Goal: Communication & Community: Answer question/provide support

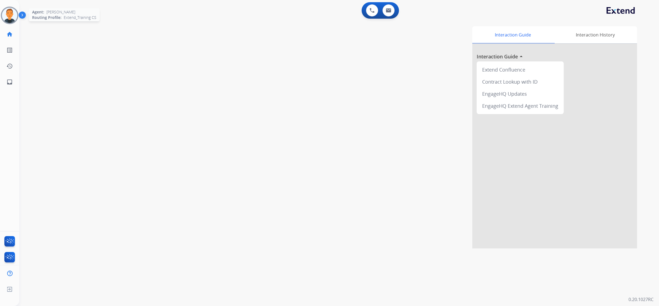
click at [7, 15] on img at bounding box center [9, 15] width 15 height 15
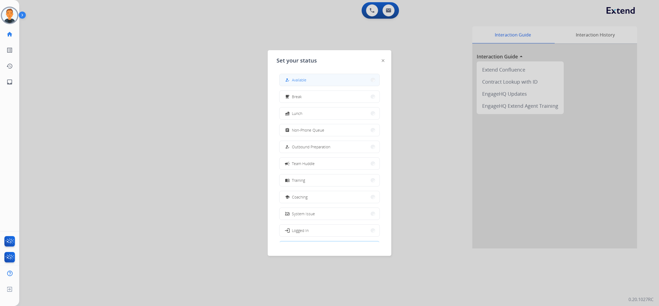
click at [331, 78] on button "how_to_reg Available" at bounding box center [329, 80] width 100 height 12
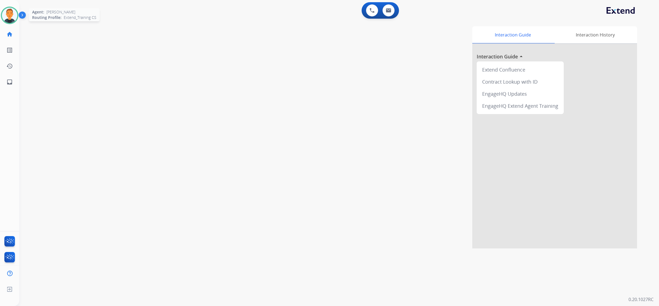
click at [10, 12] on img at bounding box center [9, 15] width 15 height 15
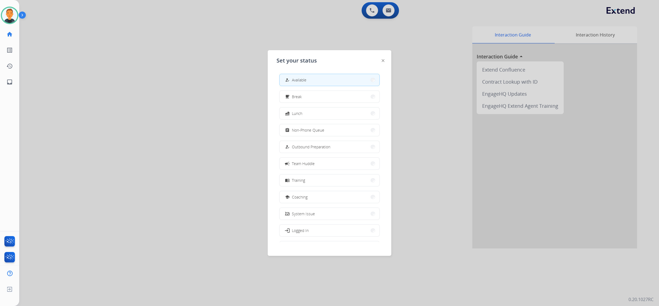
click at [111, 103] on div at bounding box center [329, 153] width 659 height 306
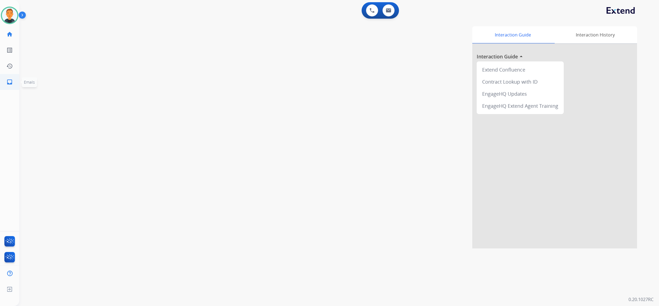
click at [14, 82] on link "inbox Emails" at bounding box center [9, 81] width 15 height 15
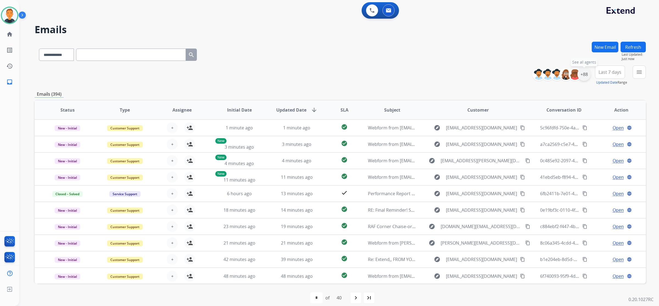
click at [585, 73] on div "+88" at bounding box center [583, 74] width 13 height 13
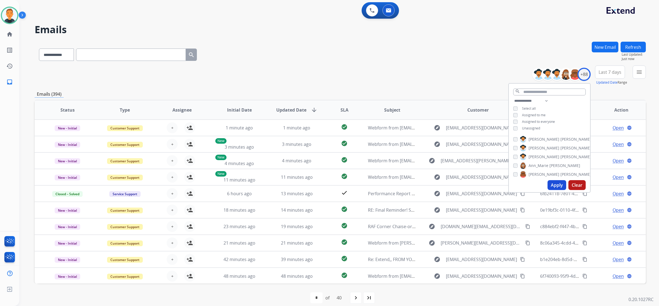
click at [560, 186] on button "Apply" at bounding box center [556, 185] width 19 height 10
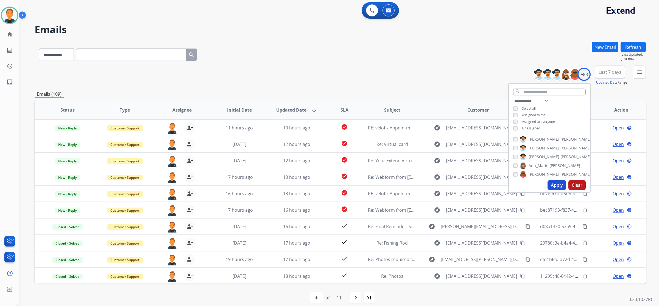
click at [609, 72] on span "Last 7 days" at bounding box center [610, 72] width 23 height 2
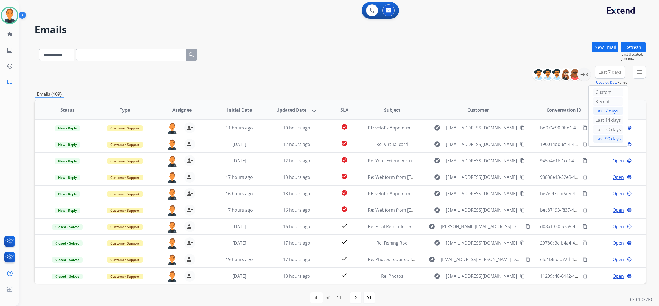
click at [608, 138] on div "Last 90 days" at bounding box center [608, 139] width 30 height 8
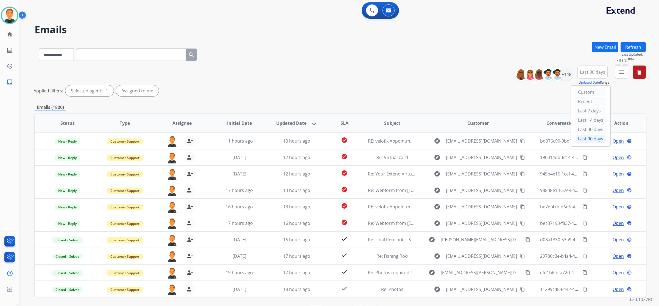
click at [621, 72] on mat-icon "menu" at bounding box center [621, 72] width 7 height 7
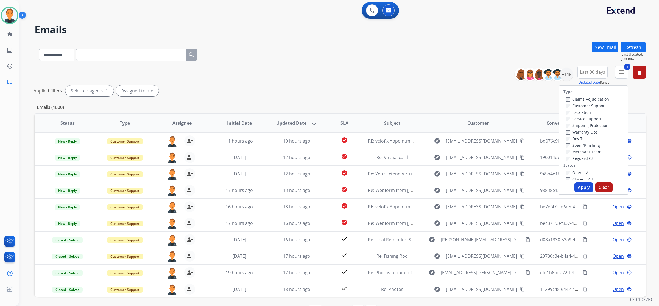
click at [582, 187] on button "Apply" at bounding box center [583, 188] width 19 height 10
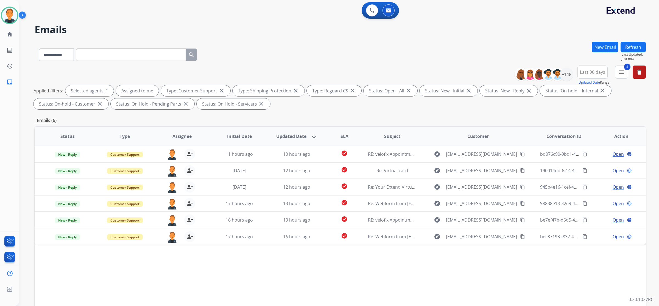
click at [479, 41] on div "**********" at bounding box center [332, 173] width 627 height 306
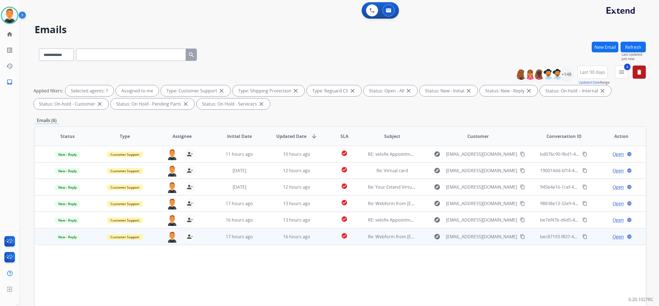
click at [616, 235] on span "Open" at bounding box center [618, 237] width 11 height 7
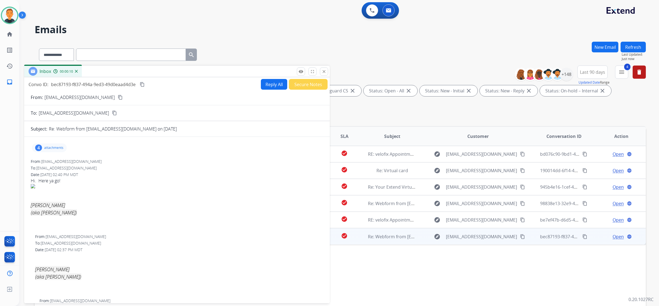
drag, startPoint x: 459, startPoint y: 39, endPoint x: 143, endPoint y: 72, distance: 317.7
click at [143, 72] on div "Inbox 00:00:10" at bounding box center [177, 72] width 306 height 12
click at [118, 97] on mat-icon "content_copy" at bounding box center [120, 97] width 5 height 5
click at [44, 148] on p "attachments" at bounding box center [53, 148] width 19 height 4
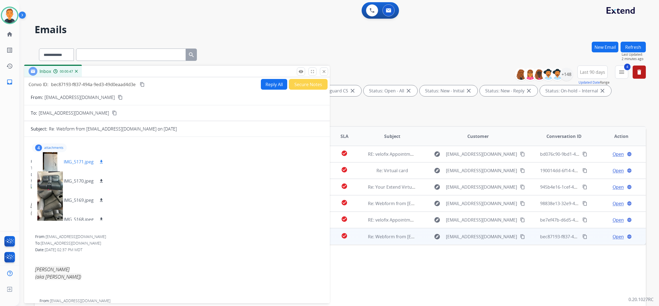
click at [101, 160] on mat-icon "download" at bounding box center [101, 162] width 5 height 5
click at [52, 159] on div at bounding box center [49, 161] width 27 height 19
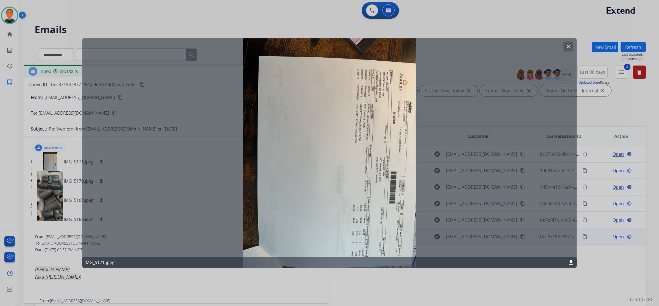
click at [568, 48] on mat-icon "clear" at bounding box center [568, 46] width 5 height 5
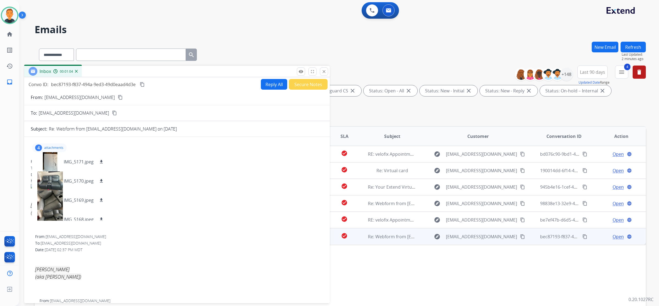
click at [253, 23] on div "**********" at bounding box center [332, 173] width 627 height 306
click at [321, 73] on mat-icon "close" at bounding box center [323, 71] width 5 height 5
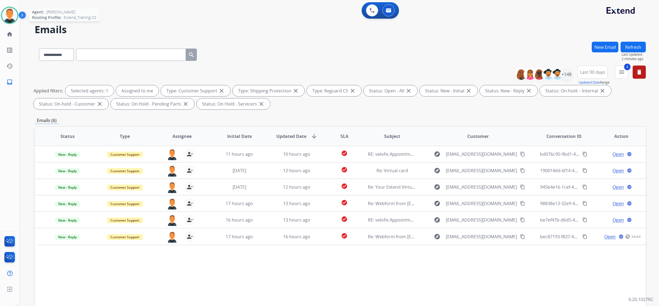
click at [10, 13] on img at bounding box center [9, 15] width 15 height 15
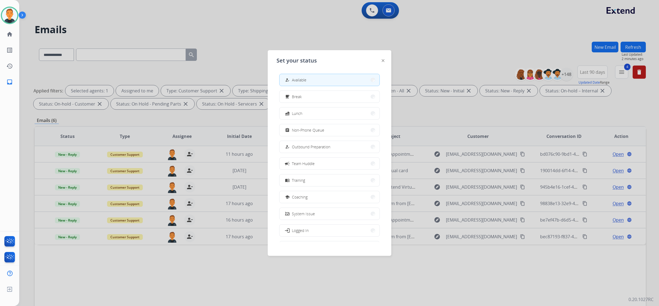
click at [208, 32] on div at bounding box center [329, 153] width 659 height 306
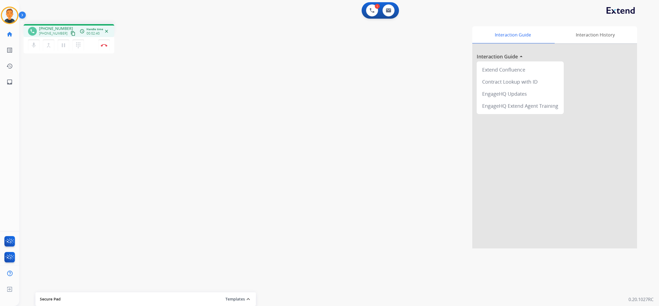
click at [270, 28] on div "Interaction Guide Interaction History Interaction Guide arrow_drop_up Extend Co…" at bounding box center [415, 137] width 444 height 222
click at [11, 82] on mat-icon "inbox" at bounding box center [9, 82] width 7 height 7
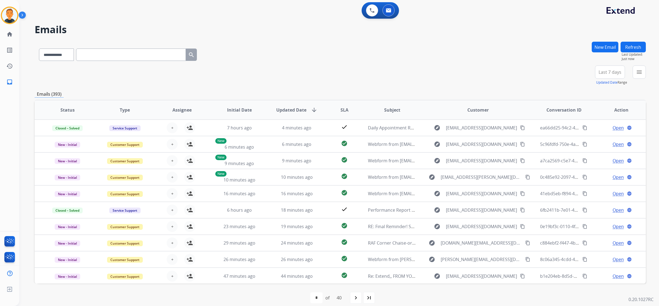
click at [600, 44] on button "New Email" at bounding box center [605, 47] width 27 height 11
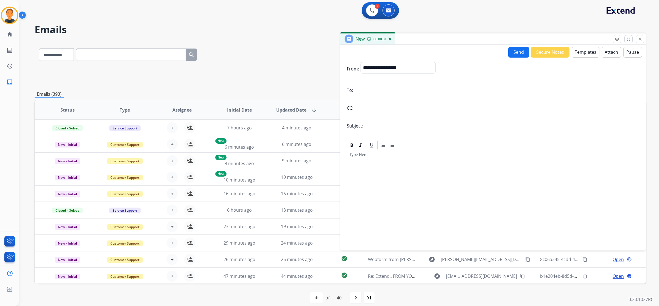
click at [375, 88] on input "email" at bounding box center [497, 90] width 284 height 11
paste input "**********"
type input "**********"
click at [392, 66] on select "**********" at bounding box center [397, 67] width 75 height 11
select select "**********"
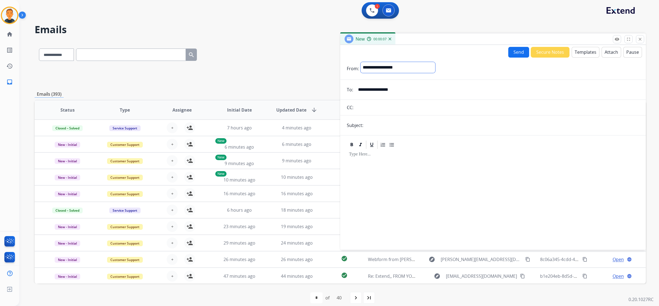
click at [360, 62] on select "**********" at bounding box center [397, 67] width 75 height 11
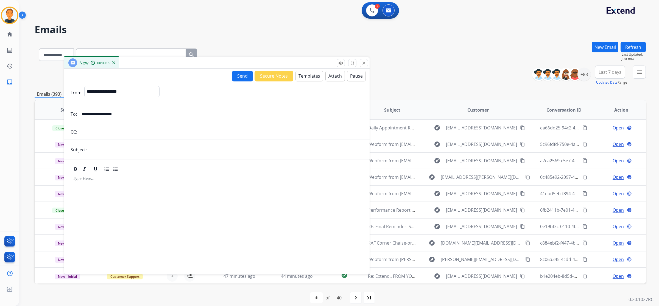
drag, startPoint x: 432, startPoint y: 40, endPoint x: 145, endPoint y: 71, distance: 288.5
click at [148, 67] on div "New 00:00:09" at bounding box center [217, 63] width 306 height 12
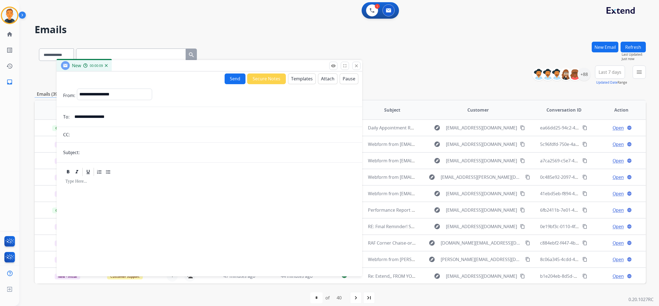
click at [99, 150] on input "text" at bounding box center [218, 152] width 274 height 11
type input "**********"
click at [99, 187] on div at bounding box center [209, 224] width 292 height 94
click at [298, 78] on button "Templates" at bounding box center [302, 79] width 28 height 11
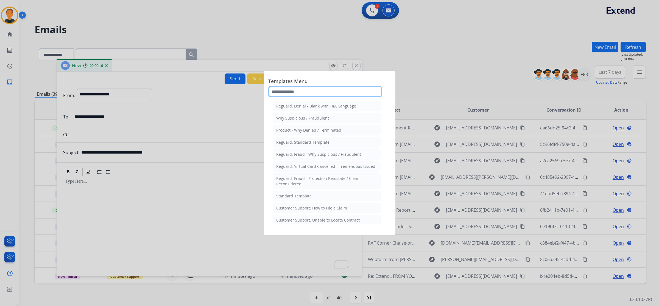
click at [305, 95] on input "text" at bounding box center [325, 91] width 114 height 11
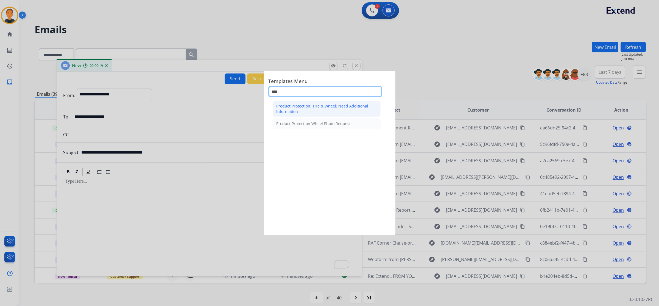
type input "****"
click at [300, 106] on div "Product Protection: Tire & Wheel: Need Additional Information" at bounding box center [326, 109] width 101 height 11
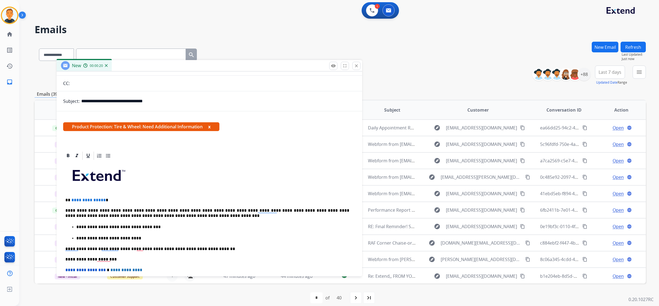
scroll to position [118, 0]
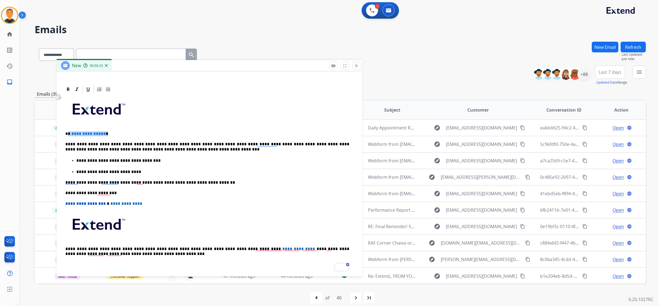
drag, startPoint x: 108, startPoint y: 132, endPoint x: 68, endPoint y: 134, distance: 39.6
click at [68, 134] on p "**********" at bounding box center [207, 134] width 284 height 5
click at [113, 143] on p "**********" at bounding box center [207, 147] width 284 height 10
click at [203, 142] on p "**********" at bounding box center [207, 147] width 284 height 10
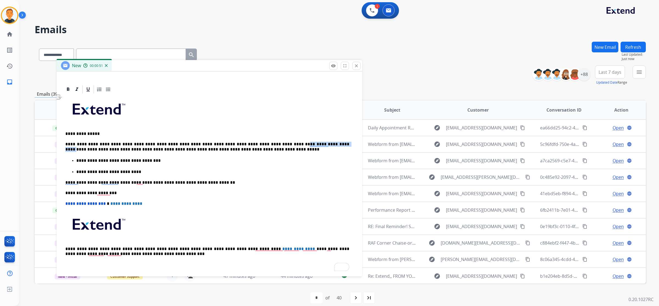
drag, startPoint x: 307, startPoint y: 143, endPoint x: 264, endPoint y: 143, distance: 42.6
click at [264, 143] on p "**********" at bounding box center [207, 147] width 284 height 10
drag, startPoint x: 160, startPoint y: 161, endPoint x: 72, endPoint y: 161, distance: 87.9
click at [76, 161] on li "**********" at bounding box center [214, 161] width 277 height 6
drag, startPoint x: 126, startPoint y: 171, endPoint x: 72, endPoint y: 169, distance: 53.8
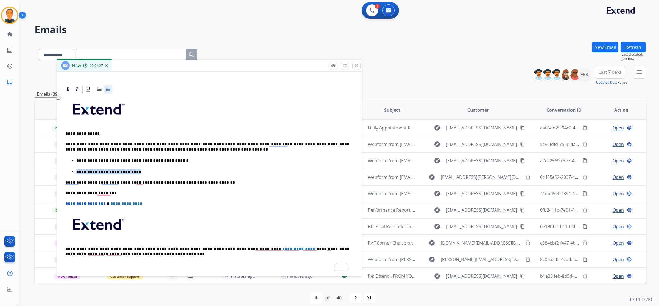
click at [76, 169] on li "**********" at bounding box center [214, 172] width 277 height 6
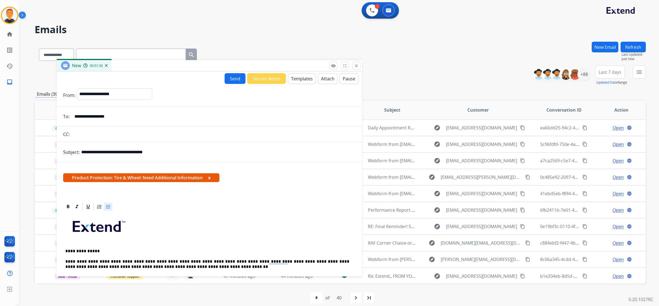
click at [227, 80] on button "Send" at bounding box center [235, 78] width 21 height 11
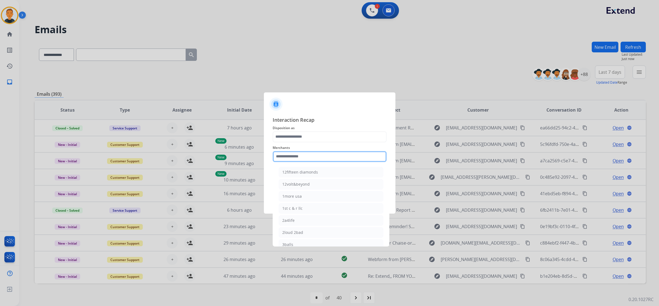
click at [303, 157] on input "text" at bounding box center [330, 156] width 114 height 11
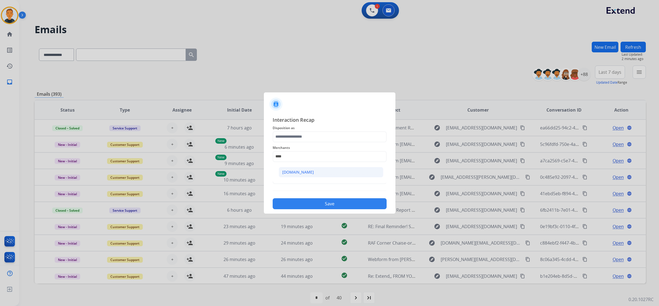
click at [299, 170] on div "[DOMAIN_NAME]" at bounding box center [298, 172] width 32 height 5
type input "**********"
click at [298, 174] on input "text" at bounding box center [330, 178] width 114 height 11
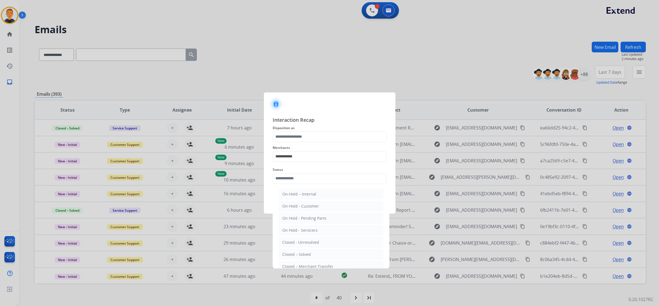
click at [312, 249] on ul "On-Hold – Internal On-Hold - Customer On Hold - Pending Parts On Hold - Service…" at bounding box center [331, 243] width 108 height 115
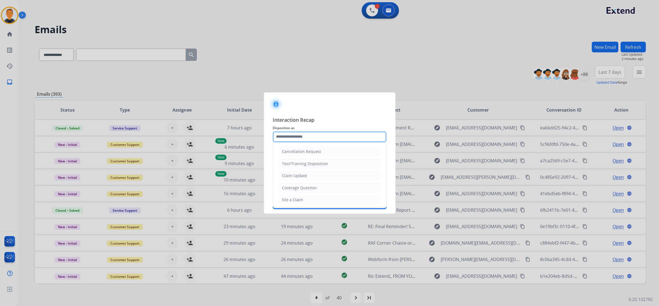
click at [311, 136] on input "text" at bounding box center [330, 137] width 114 height 11
click at [307, 177] on li "Claim Update" at bounding box center [329, 176] width 102 height 10
type input "**********"
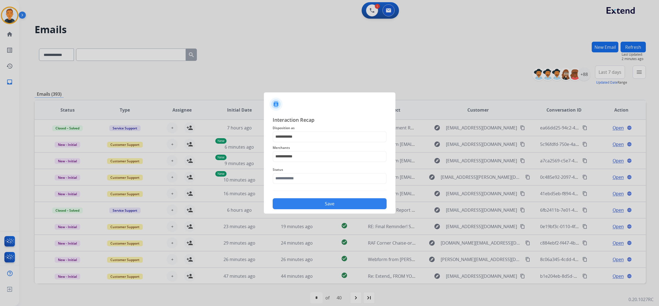
click at [335, 202] on button "Save" at bounding box center [330, 203] width 114 height 11
click at [317, 176] on input "text" at bounding box center [330, 178] width 114 height 11
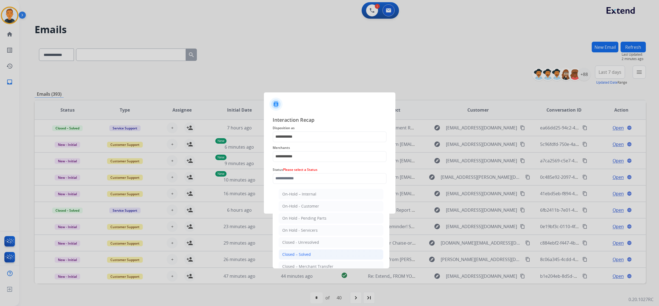
click at [317, 253] on li "Closed – Solved" at bounding box center [331, 255] width 105 height 10
type input "**********"
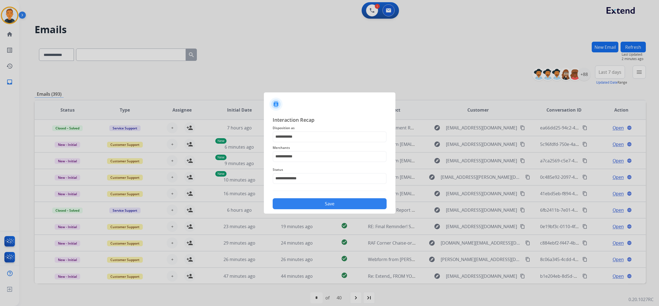
click at [328, 202] on button "Save" at bounding box center [330, 203] width 114 height 11
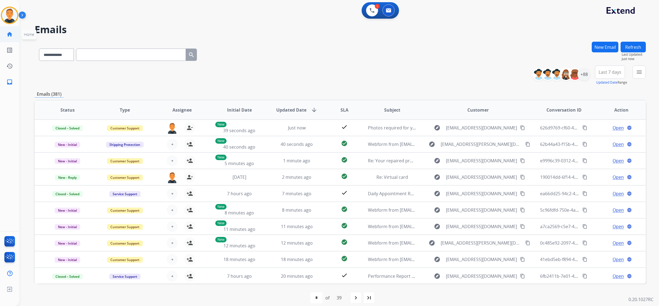
click at [10, 35] on mat-icon "home" at bounding box center [9, 34] width 7 height 7
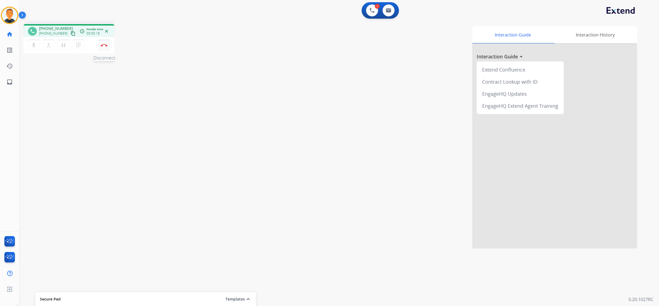
click at [105, 43] on button "Disconnect" at bounding box center [104, 46] width 12 height 12
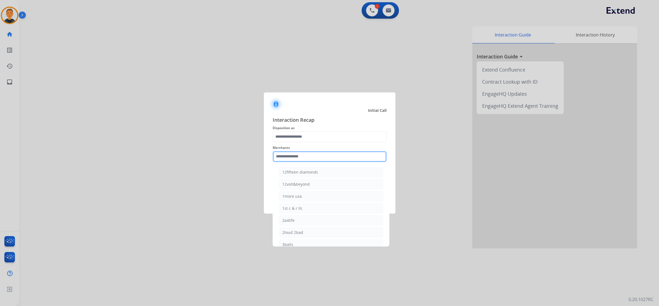
click at [311, 156] on input "text" at bounding box center [330, 156] width 114 height 11
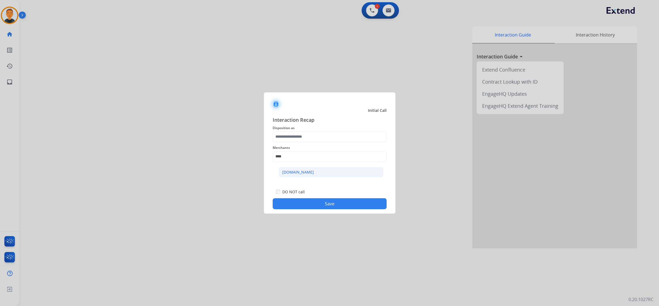
click at [303, 171] on div "[DOMAIN_NAME]" at bounding box center [298, 172] width 32 height 5
type input "**********"
click at [302, 135] on input "text" at bounding box center [330, 137] width 114 height 11
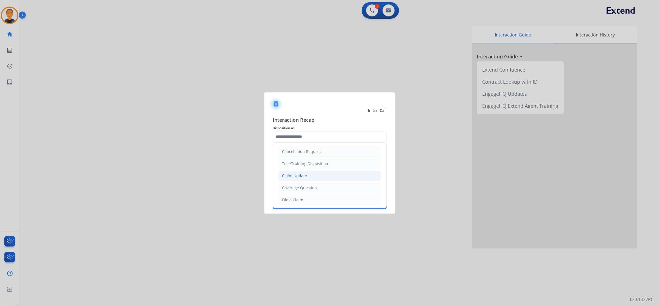
click at [292, 177] on div "Claim Update" at bounding box center [294, 175] width 25 height 5
type input "**********"
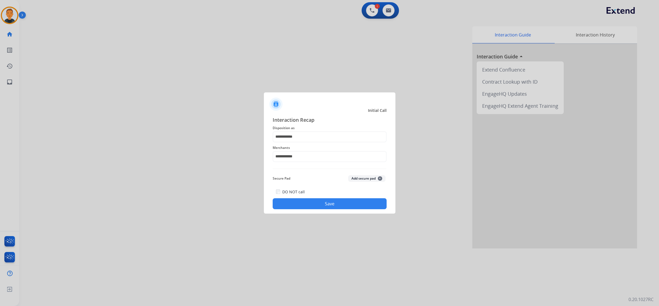
click at [333, 203] on button "Save" at bounding box center [330, 203] width 114 height 11
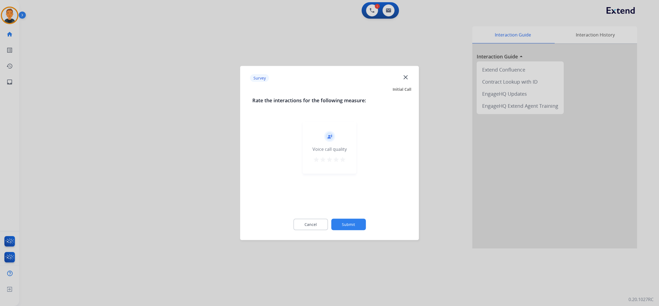
click at [342, 160] on mat-icon "star" at bounding box center [342, 159] width 7 height 7
click at [351, 222] on button "Submit" at bounding box center [348, 225] width 35 height 12
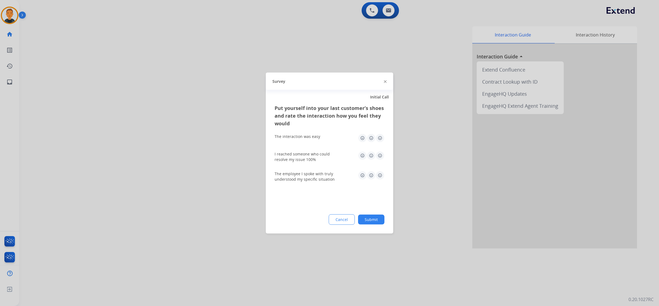
click at [379, 137] on img at bounding box center [380, 138] width 9 height 9
click at [378, 156] on img at bounding box center [380, 156] width 9 height 9
click at [380, 172] on img at bounding box center [380, 175] width 9 height 9
click at [377, 220] on button "Submit" at bounding box center [371, 220] width 26 height 10
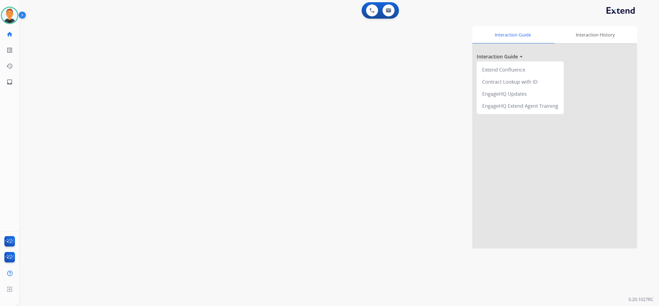
click at [404, 141] on div "Interaction Guide Interaction History Interaction Guide arrow_drop_up Extend Co…" at bounding box center [415, 137] width 444 height 222
click at [10, 82] on mat-icon "inbox" at bounding box center [9, 82] width 7 height 7
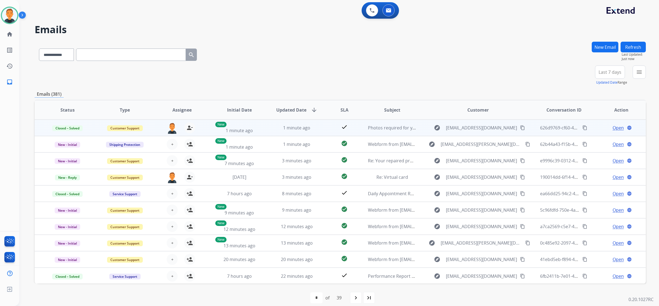
click at [582, 127] on mat-icon "content_copy" at bounding box center [584, 127] width 5 height 5
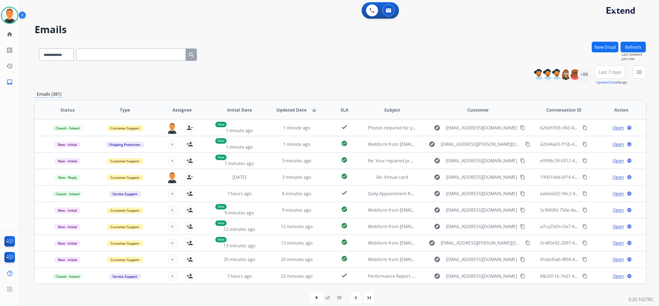
click at [524, 52] on div "**********" at bounding box center [340, 54] width 611 height 24
click at [582, 73] on div "+88" at bounding box center [583, 74] width 13 height 13
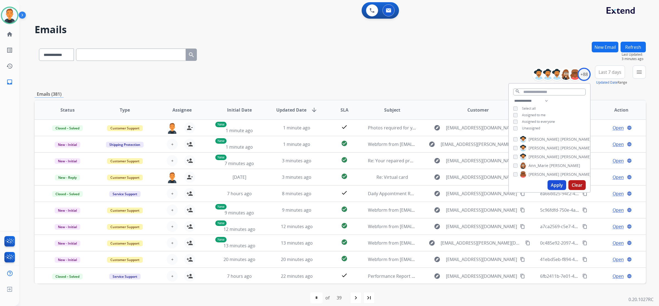
click at [559, 186] on button "Apply" at bounding box center [556, 185] width 19 height 10
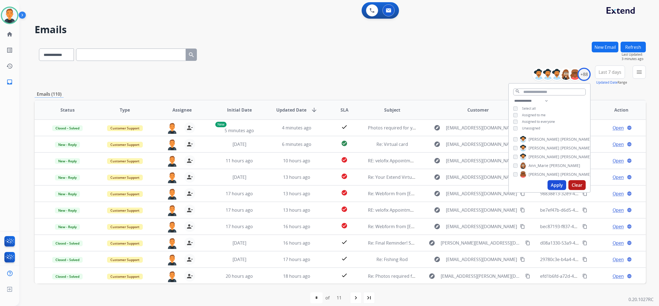
click at [612, 73] on span "Last 7 days" at bounding box center [610, 72] width 23 height 2
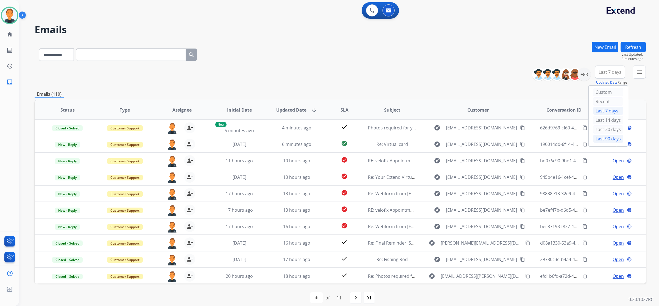
click at [603, 139] on div "Last 90 days" at bounding box center [608, 139] width 30 height 8
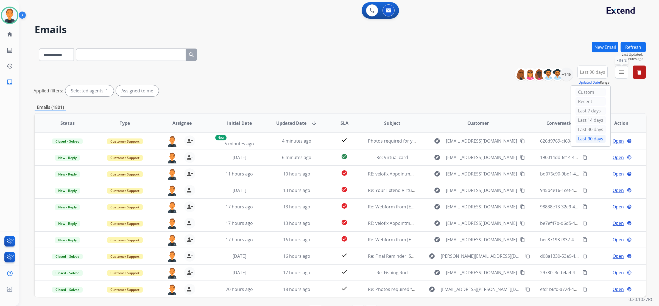
click at [622, 73] on mat-icon "menu" at bounding box center [621, 72] width 7 height 7
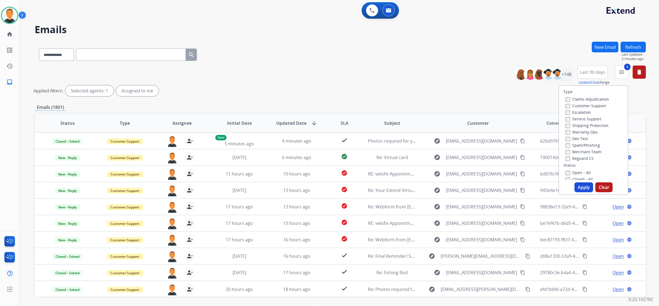
click at [580, 189] on button "Apply" at bounding box center [583, 188] width 19 height 10
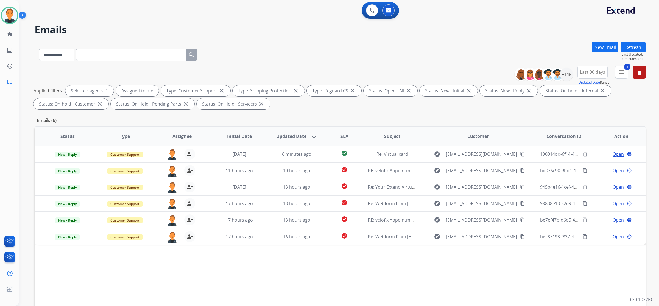
click at [590, 272] on div "Status Type Assignee Initial Date Updated Date arrow_downward SLA Subject Custo…" at bounding box center [340, 218] width 611 height 184
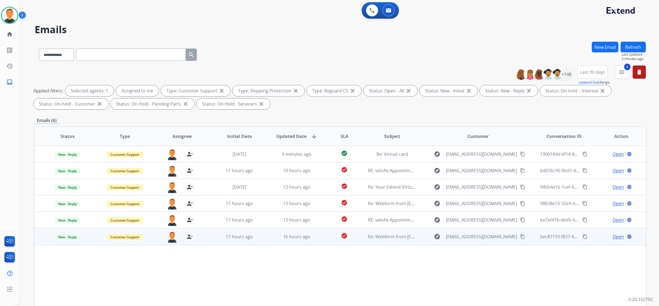
click at [582, 237] on mat-icon "content_copy" at bounding box center [584, 236] width 5 height 5
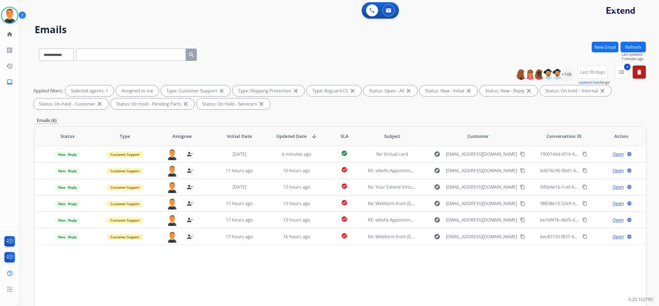
click at [466, 278] on div "Status Type Assignee Initial Date Updated Date arrow_downward SLA Subject Custo…" at bounding box center [340, 218] width 611 height 184
click at [378, 281] on div "Status Type Assignee Initial Date Updated Date arrow_downward SLA Subject Custo…" at bounding box center [340, 218] width 611 height 184
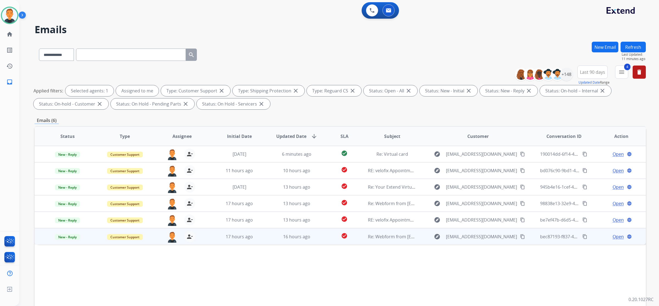
click at [613, 237] on span "Open" at bounding box center [618, 237] width 11 height 7
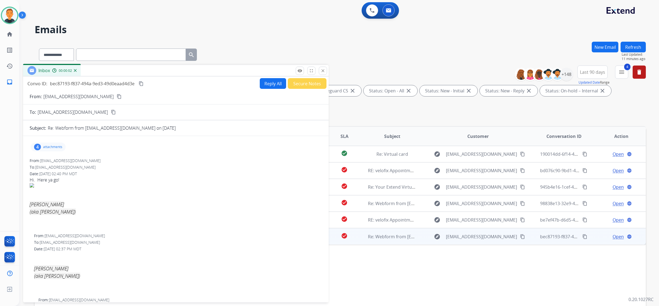
drag, startPoint x: 443, startPoint y: 39, endPoint x: 126, endPoint y: 70, distance: 318.7
click at [126, 70] on div "Inbox 00:00:02" at bounding box center [176, 71] width 306 height 12
click at [268, 83] on button "Reply All" at bounding box center [273, 83] width 26 height 11
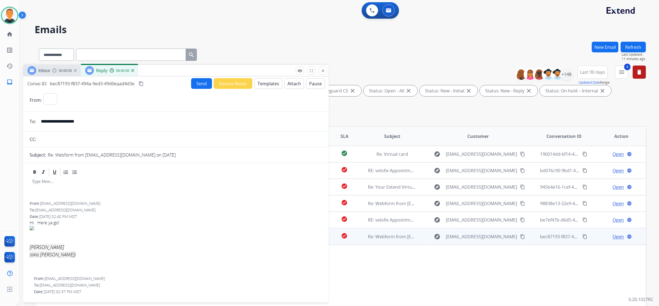
select select "**********"
click at [268, 83] on button "Templates" at bounding box center [269, 83] width 28 height 11
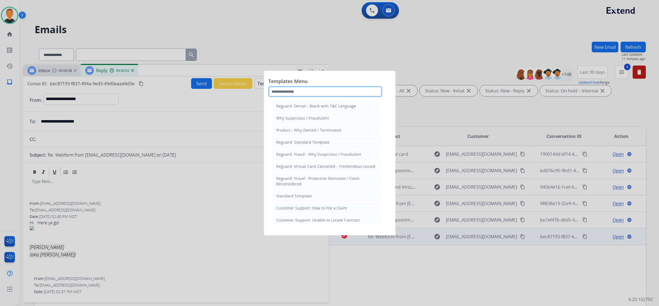
click at [289, 87] on input "text" at bounding box center [325, 91] width 114 height 11
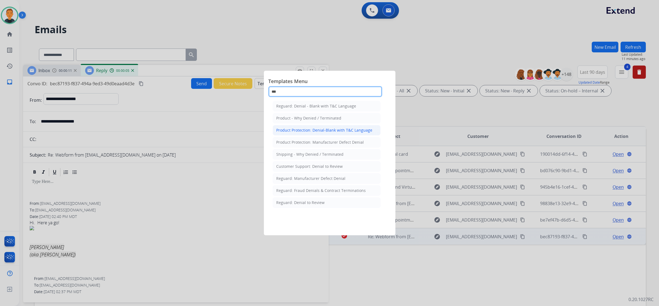
type input "***"
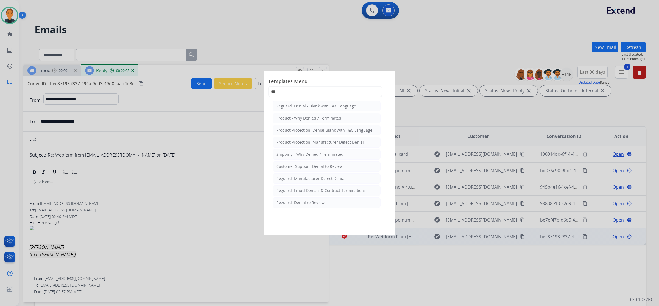
drag, startPoint x: 342, startPoint y: 129, endPoint x: 106, endPoint y: 167, distance: 239.4
click at [341, 129] on div "Product Protection: Denial-Blank with T&C Language" at bounding box center [324, 130] width 96 height 5
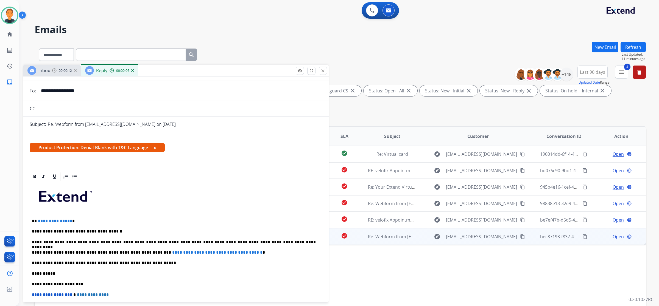
scroll to position [69, 0]
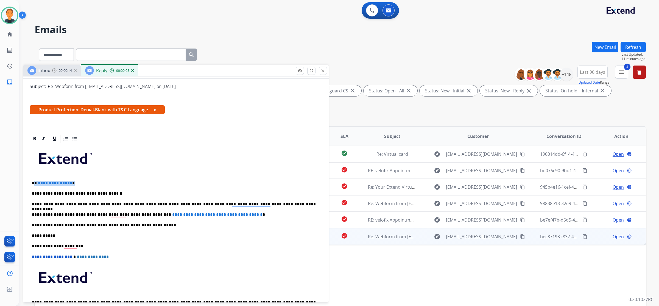
drag, startPoint x: 77, startPoint y: 182, endPoint x: 35, endPoint y: 181, distance: 42.3
click at [35, 181] on p "**********" at bounding box center [174, 183] width 284 height 5
drag, startPoint x: 125, startPoint y: 212, endPoint x: 89, endPoint y: 215, distance: 36.1
click at [89, 215] on p "**********" at bounding box center [174, 214] width 284 height 5
drag, startPoint x: 259, startPoint y: 213, endPoint x: 144, endPoint y: 214, distance: 114.2
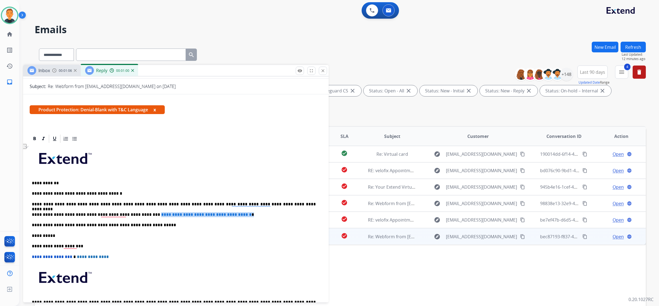
click at [144, 214] on p "**********" at bounding box center [174, 214] width 284 height 5
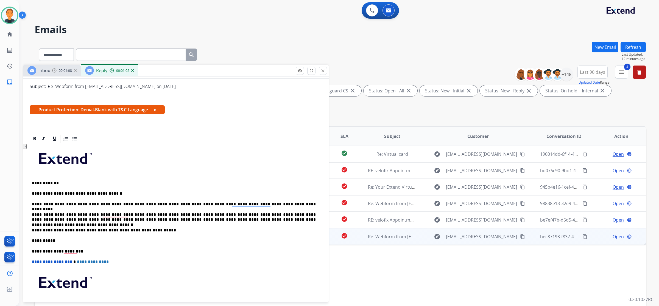
scroll to position [0, 0]
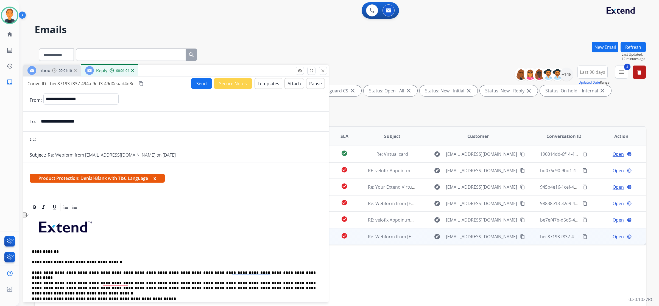
click at [292, 81] on button "Attach" at bounding box center [293, 83] width 19 height 11
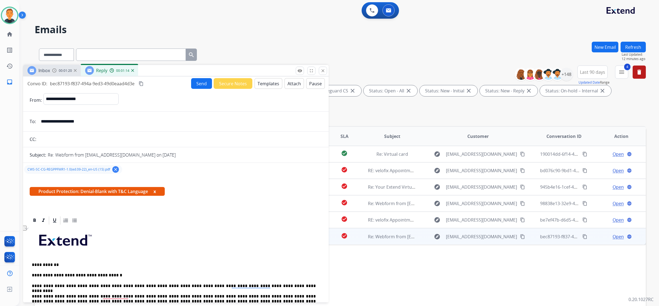
click at [196, 82] on button "Send" at bounding box center [201, 83] width 21 height 11
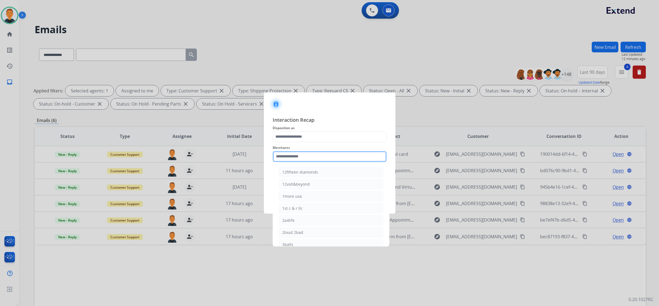
click at [315, 157] on input "text" at bounding box center [330, 156] width 114 height 11
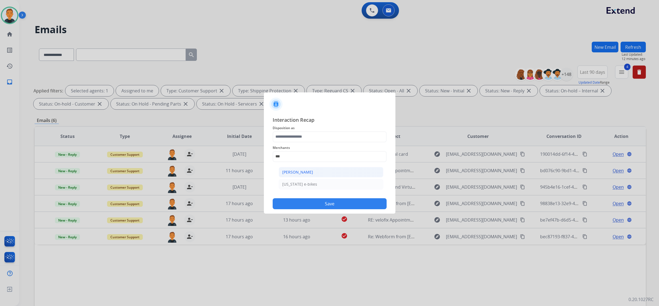
click at [299, 172] on div "[PERSON_NAME]" at bounding box center [297, 172] width 31 height 5
type input "**********"
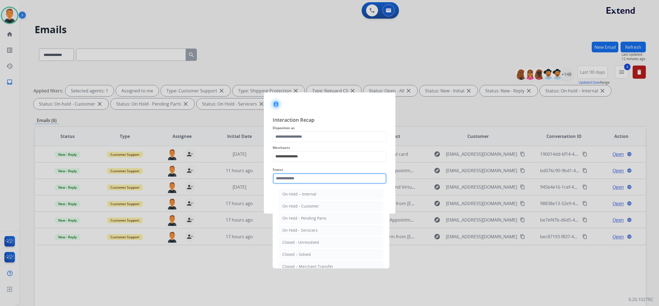
click at [292, 180] on input "text" at bounding box center [330, 178] width 114 height 11
click at [297, 251] on li "Closed – Solved" at bounding box center [331, 255] width 105 height 10
type input "**********"
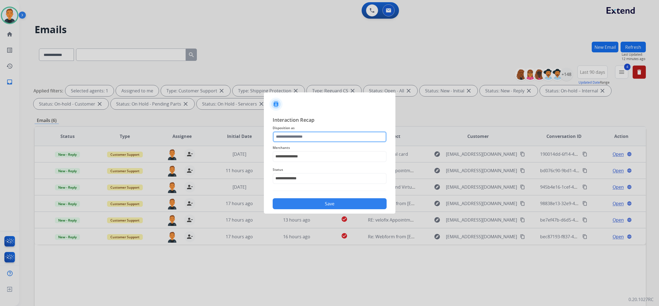
click at [300, 136] on input "text" at bounding box center [330, 137] width 114 height 11
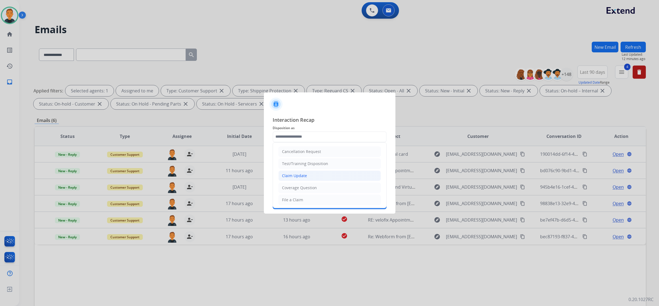
click at [296, 174] on div "Claim Update" at bounding box center [294, 175] width 25 height 5
type input "**********"
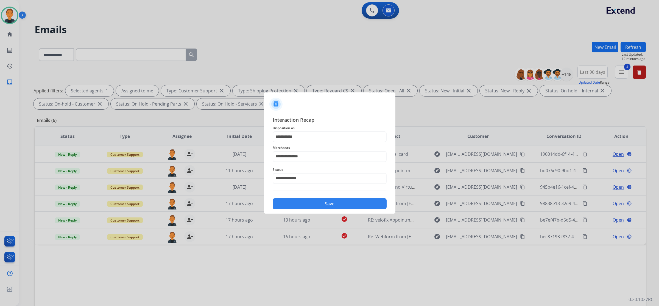
click at [319, 204] on button "Save" at bounding box center [330, 203] width 114 height 11
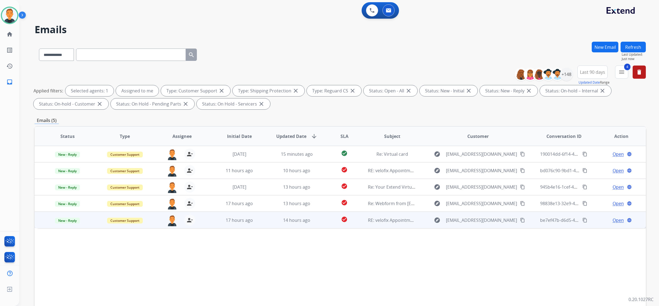
click at [614, 218] on span "Open" at bounding box center [618, 220] width 11 height 7
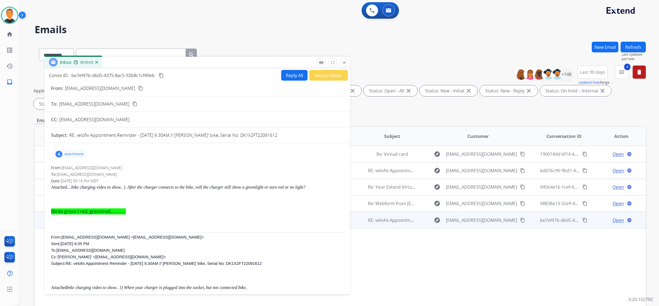
drag, startPoint x: 458, startPoint y: 38, endPoint x: 162, endPoint y: 61, distance: 296.6
click at [162, 61] on div "Inbox 00:00:05" at bounding box center [197, 63] width 306 height 12
click at [80, 150] on div "4 attachments" at bounding box center [69, 154] width 35 height 9
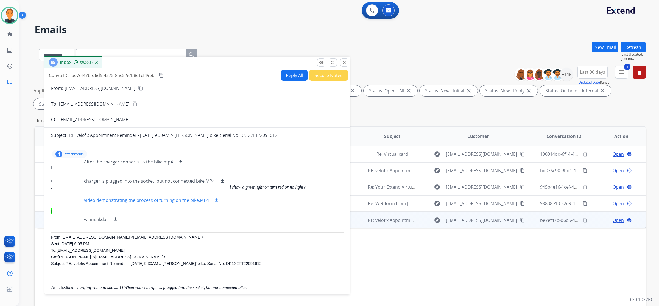
scroll to position [8, 0]
click at [80, 153] on p "attachments" at bounding box center [74, 154] width 19 height 4
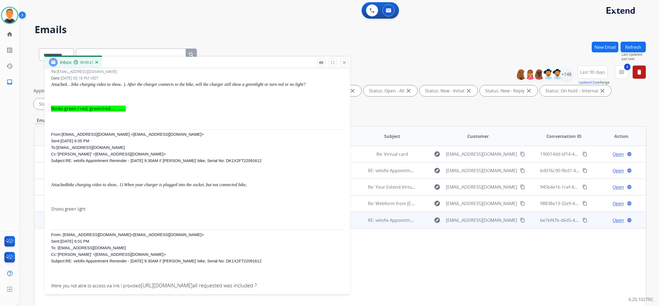
scroll to position [0, 0]
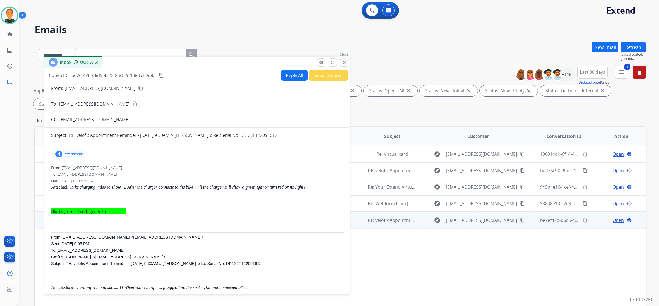
click at [346, 59] on button "close Close" at bounding box center [344, 62] width 8 height 8
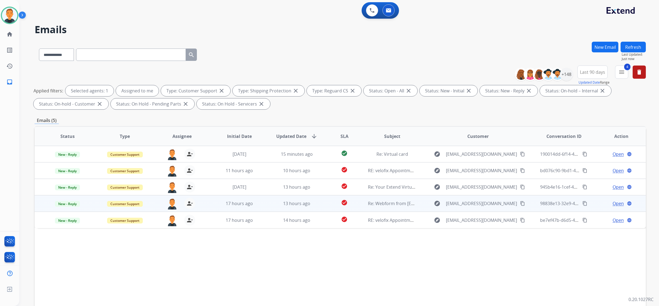
click at [613, 202] on span "Open" at bounding box center [618, 203] width 11 height 7
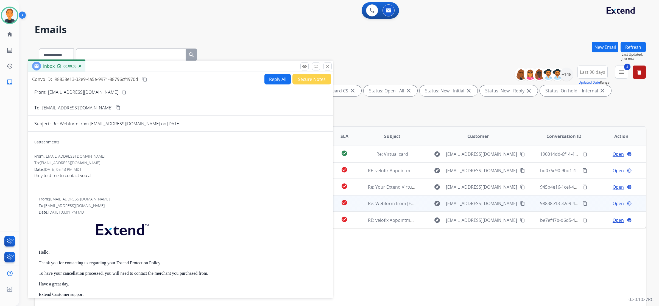
drag, startPoint x: 445, startPoint y: 37, endPoint x: 132, endPoint y: 65, distance: 313.6
click at [132, 65] on div "Inbox 00:00:03" at bounding box center [181, 67] width 306 height 12
click at [328, 65] on mat-icon "close" at bounding box center [327, 66] width 5 height 5
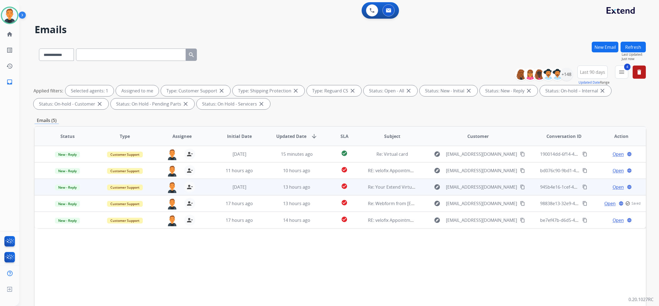
click at [613, 185] on span "Open" at bounding box center [618, 187] width 11 height 7
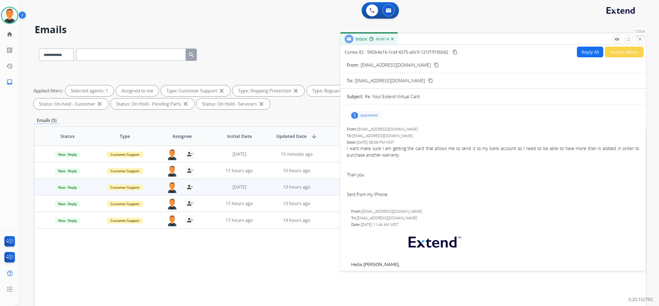
click at [637, 38] on mat-icon "close" at bounding box center [639, 39] width 5 height 5
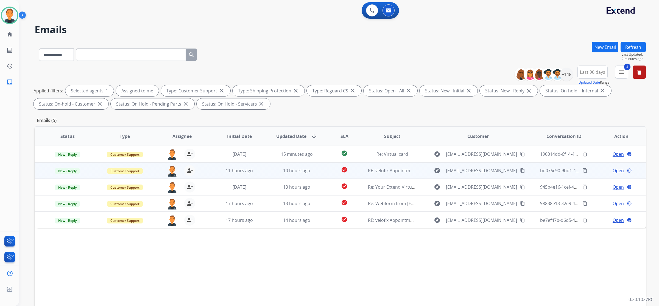
click at [613, 168] on span "Open" at bounding box center [618, 170] width 11 height 7
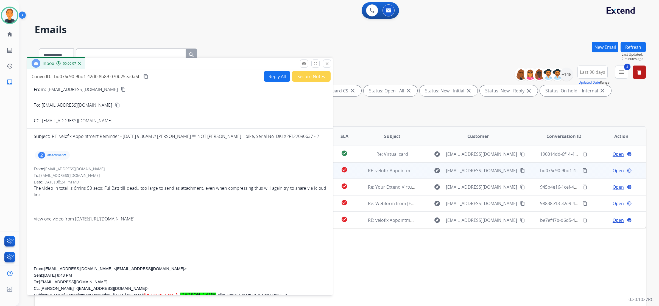
drag, startPoint x: 429, startPoint y: 38, endPoint x: 117, endPoint y: 62, distance: 312.8
click at [117, 62] on div "Inbox 00:00:07" at bounding box center [180, 64] width 306 height 12
drag, startPoint x: 18, startPoint y: 242, endPoint x: 15, endPoint y: 250, distance: 9.0
drag, startPoint x: 15, startPoint y: 250, endPoint x: 184, endPoint y: 161, distance: 190.8
click at [184, 161] on div "2 attachments" at bounding box center [180, 155] width 292 height 13
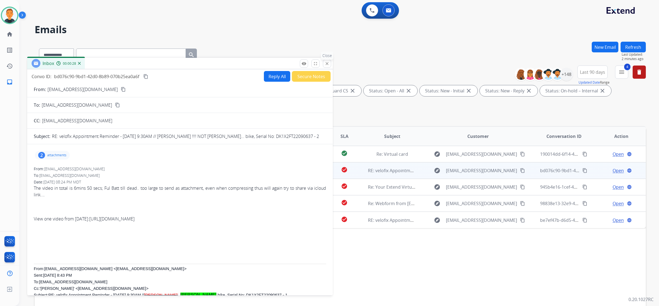
click at [330, 62] on button "close Close" at bounding box center [327, 64] width 8 height 8
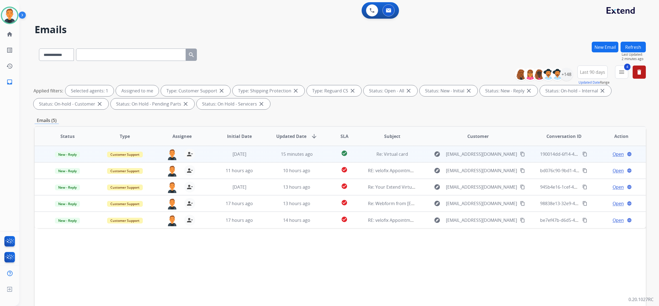
click at [615, 152] on span "Open" at bounding box center [618, 154] width 11 height 7
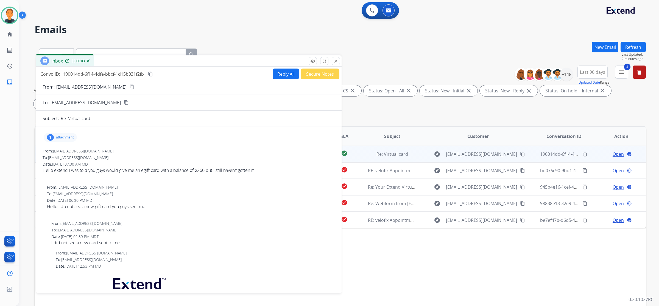
drag, startPoint x: 440, startPoint y: 38, endPoint x: 135, endPoint y: 60, distance: 305.0
click at [135, 60] on div "Inbox 00:00:03" at bounding box center [189, 61] width 306 height 12
click at [334, 61] on mat-icon "close" at bounding box center [335, 61] width 5 height 5
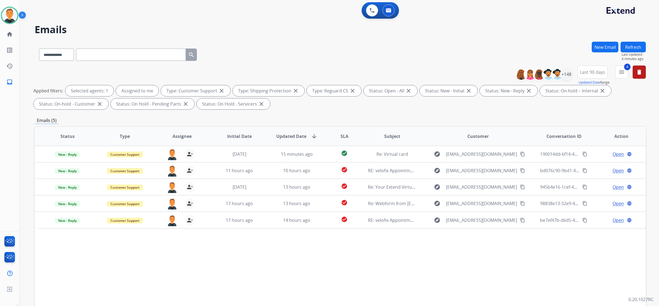
drag, startPoint x: 484, startPoint y: 278, endPoint x: 472, endPoint y: 276, distance: 12.5
click at [484, 278] on div "Status Type Assignee Initial Date Updated Date arrow_downward SLA Subject Custo…" at bounding box center [340, 218] width 611 height 184
click at [7, 17] on img at bounding box center [9, 15] width 15 height 15
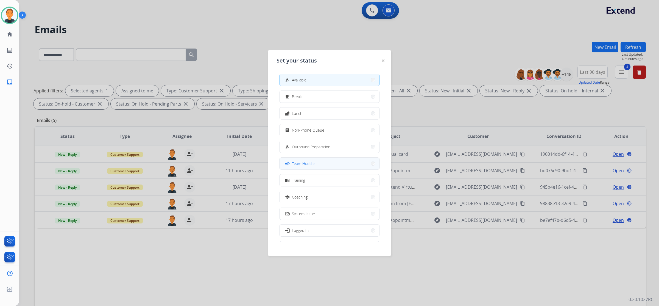
click at [330, 162] on button "campaign Team Huddle" at bounding box center [329, 164] width 100 height 12
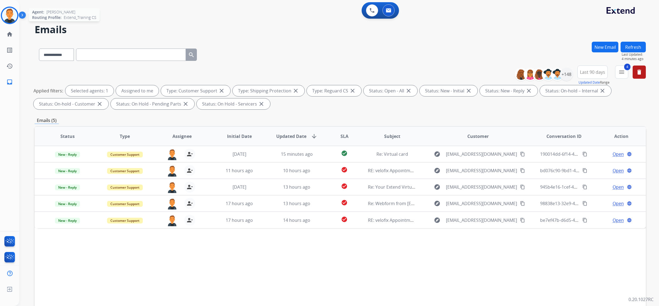
click at [9, 17] on img at bounding box center [9, 15] width 15 height 15
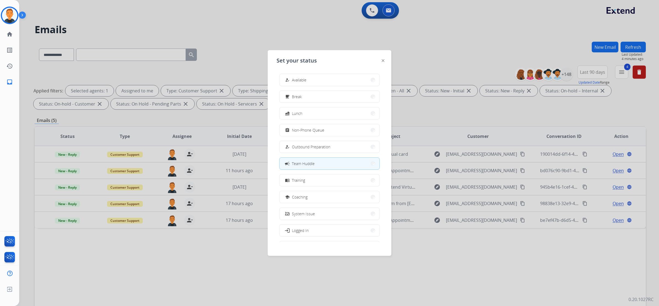
click at [186, 273] on div at bounding box center [329, 153] width 659 height 306
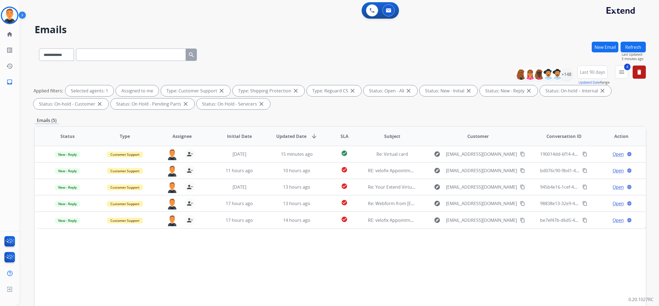
click at [414, 239] on div "Status Type Assignee Initial Date Updated Date arrow_downward SLA Subject Custo…" at bounding box center [340, 218] width 611 height 184
click at [13, 13] on img at bounding box center [9, 15] width 15 height 15
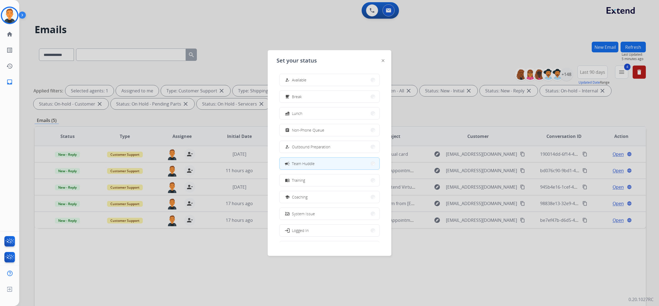
click at [229, 28] on div at bounding box center [329, 153] width 659 height 306
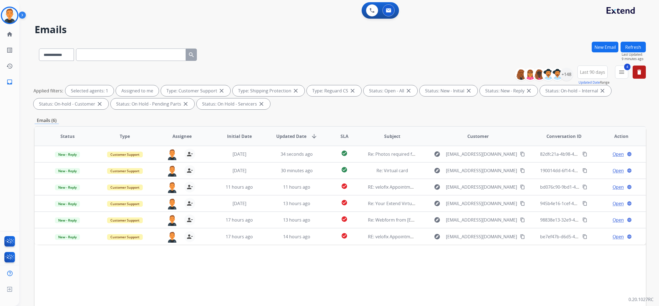
click at [203, 16] on div "0 Voice Interactions 0 Email Interactions" at bounding box center [336, 11] width 620 height 18
click at [14, 15] on img at bounding box center [9, 15] width 15 height 15
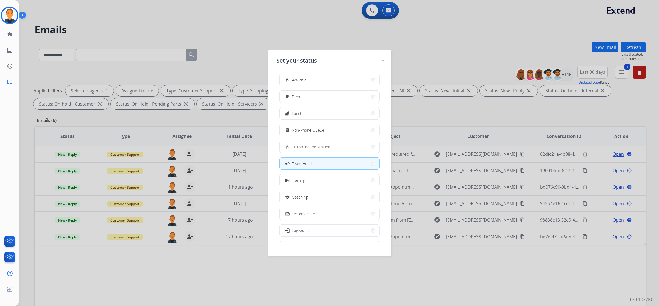
click at [235, 21] on div at bounding box center [329, 153] width 659 height 306
